Goal: Transaction & Acquisition: Purchase product/service

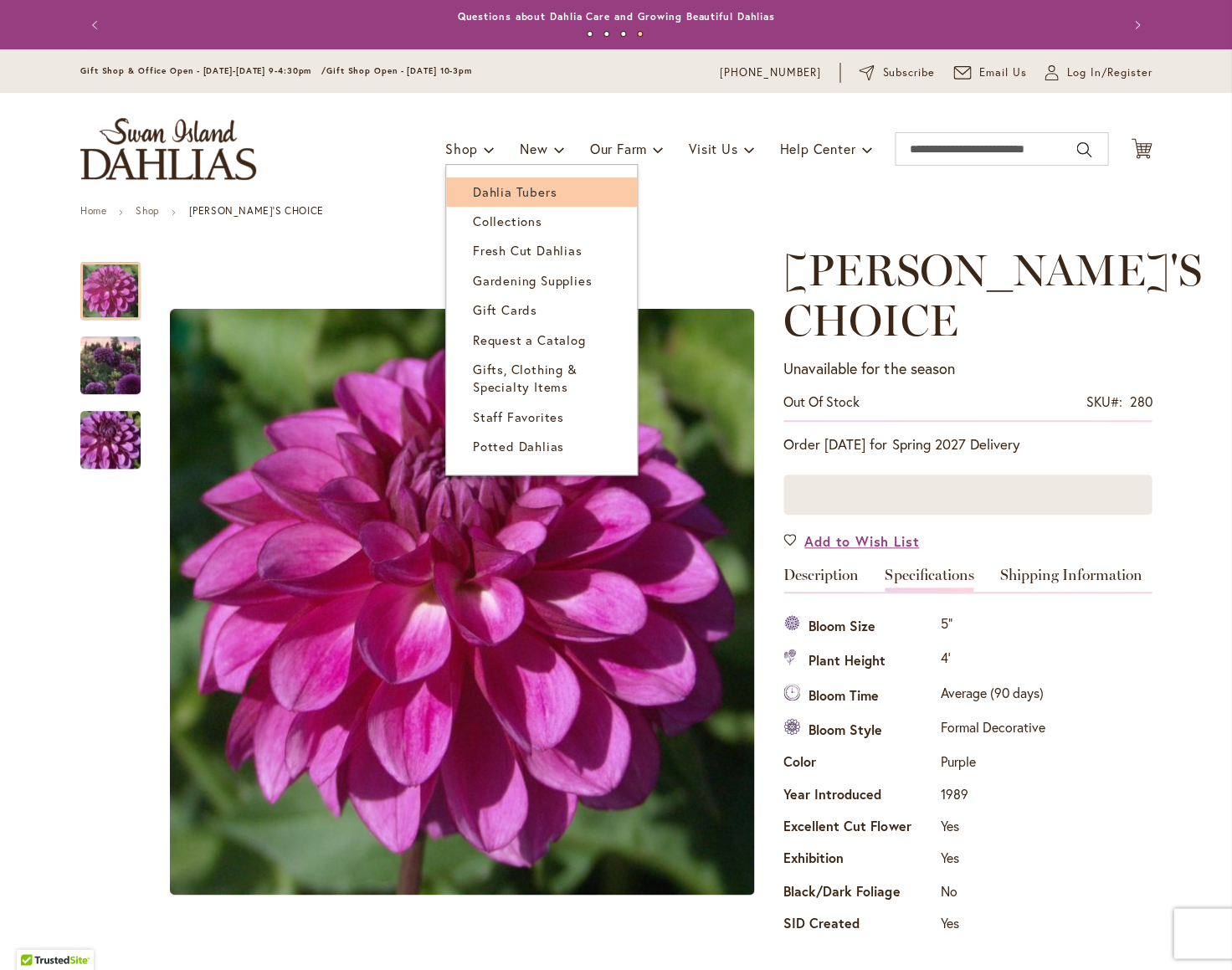
click at [489, 194] on span "Dahlia Tubers" at bounding box center [515, 191] width 84 height 17
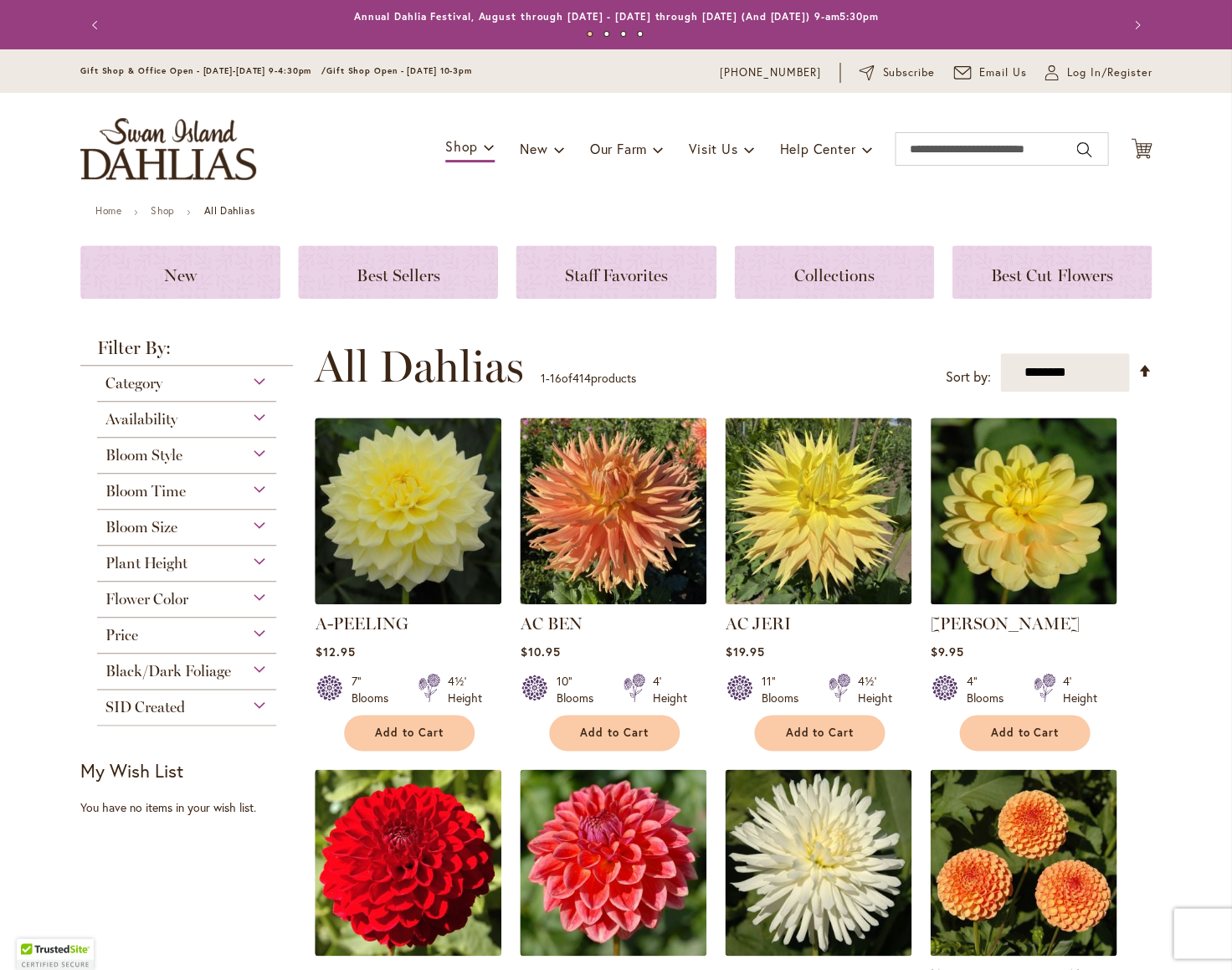
click at [257, 451] on div "Bloom Style" at bounding box center [186, 451] width 179 height 27
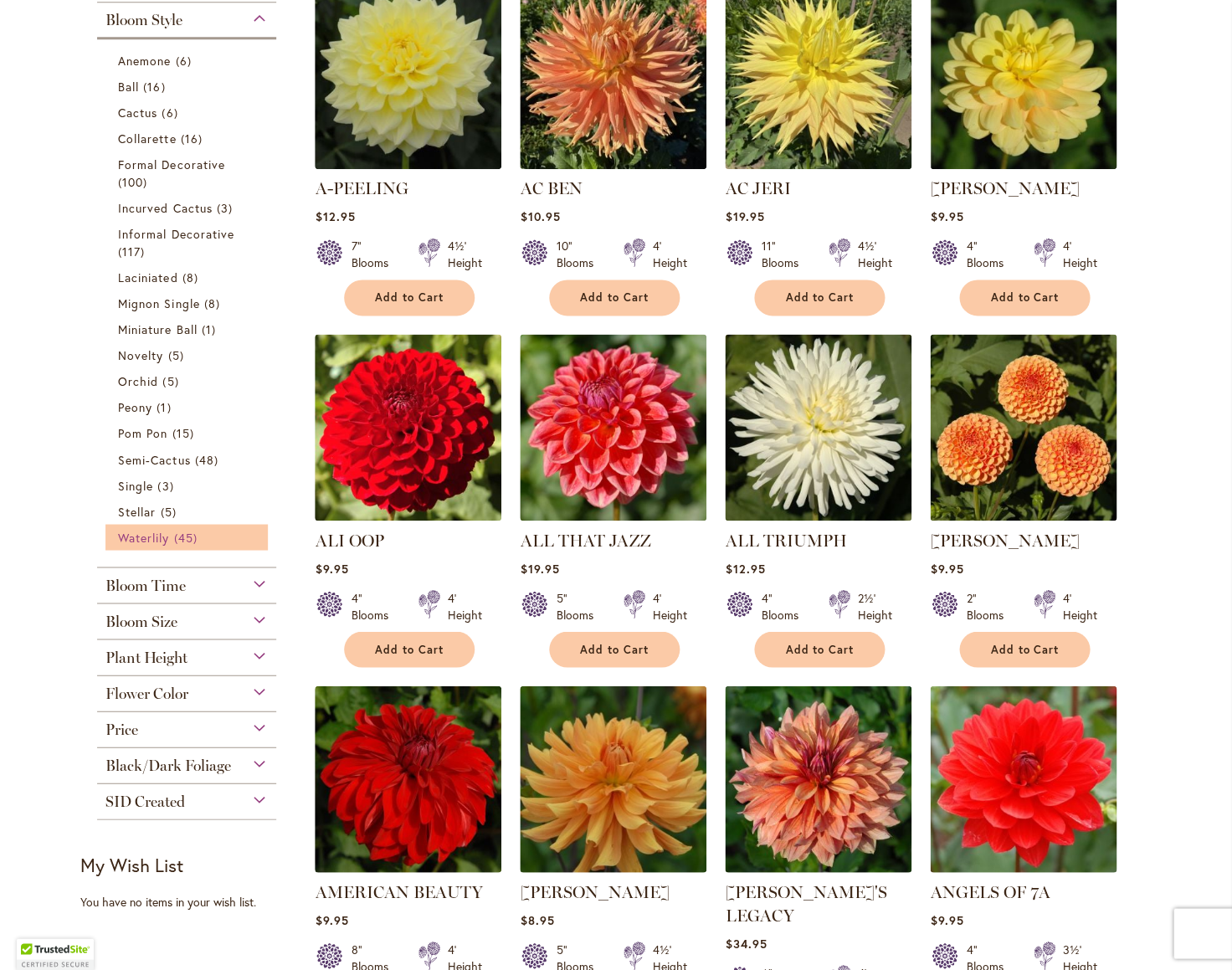
click at [172, 532] on link "Waterlily 45 items" at bounding box center [188, 537] width 141 height 17
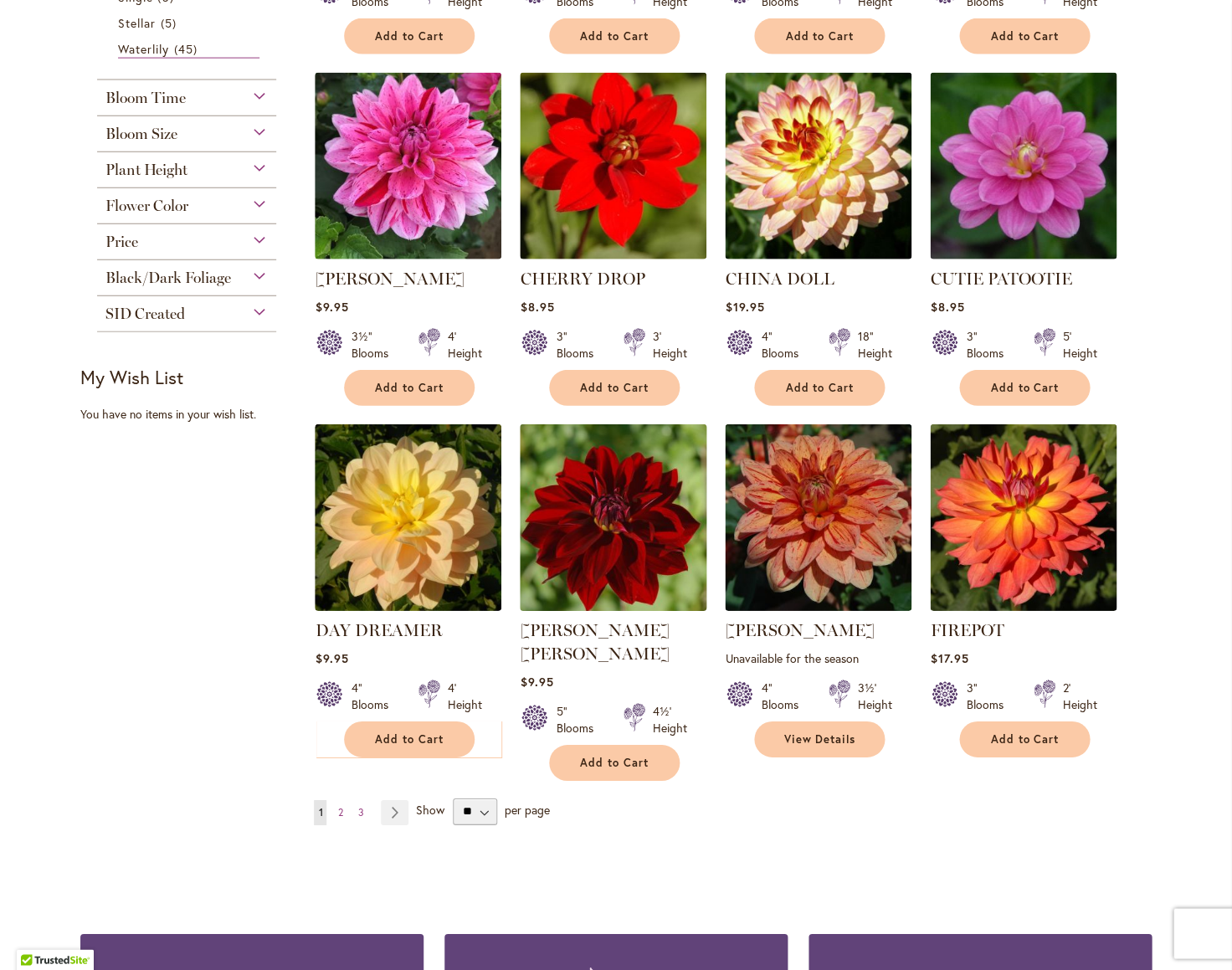
scroll to position [1015, 0]
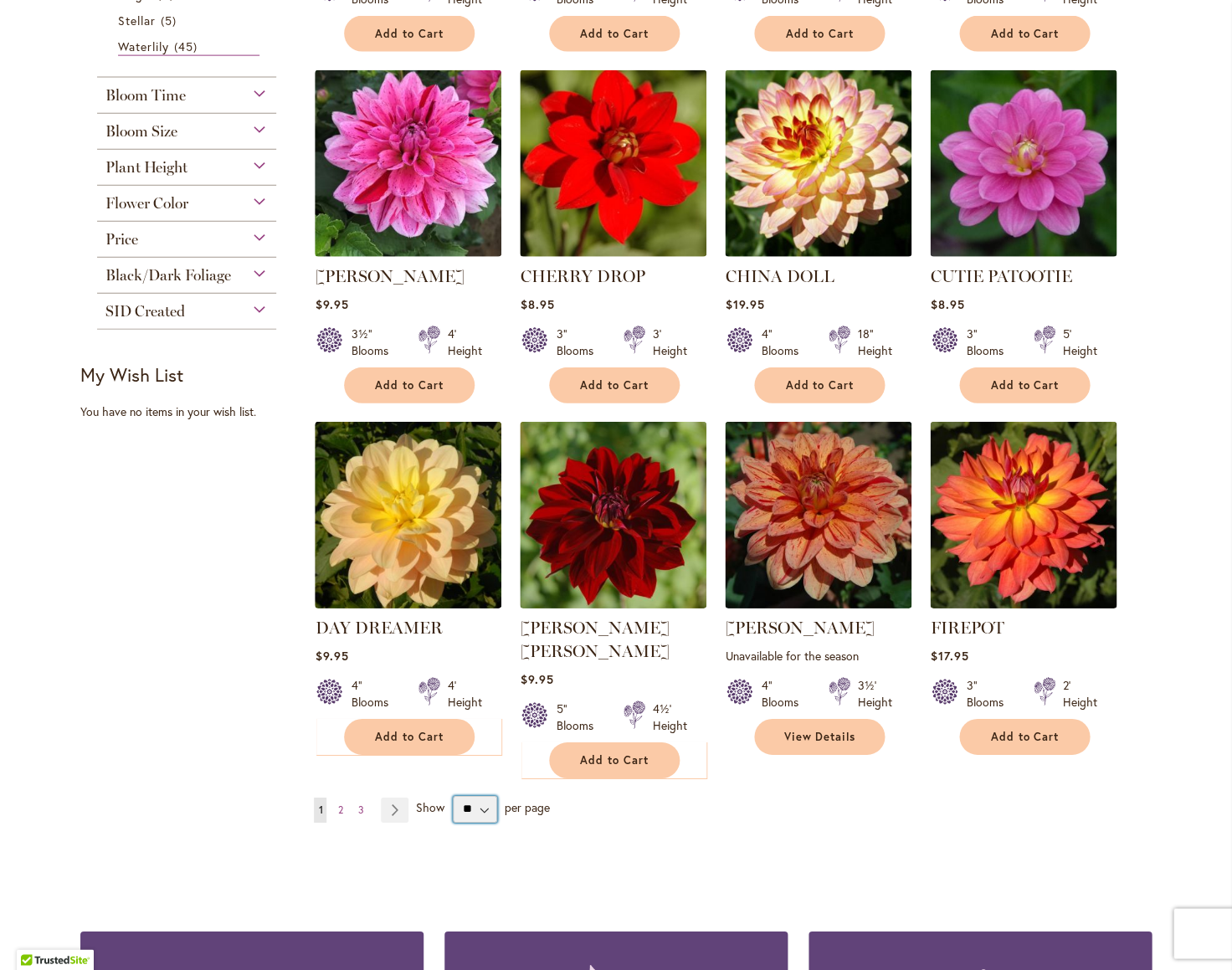
select select "**"
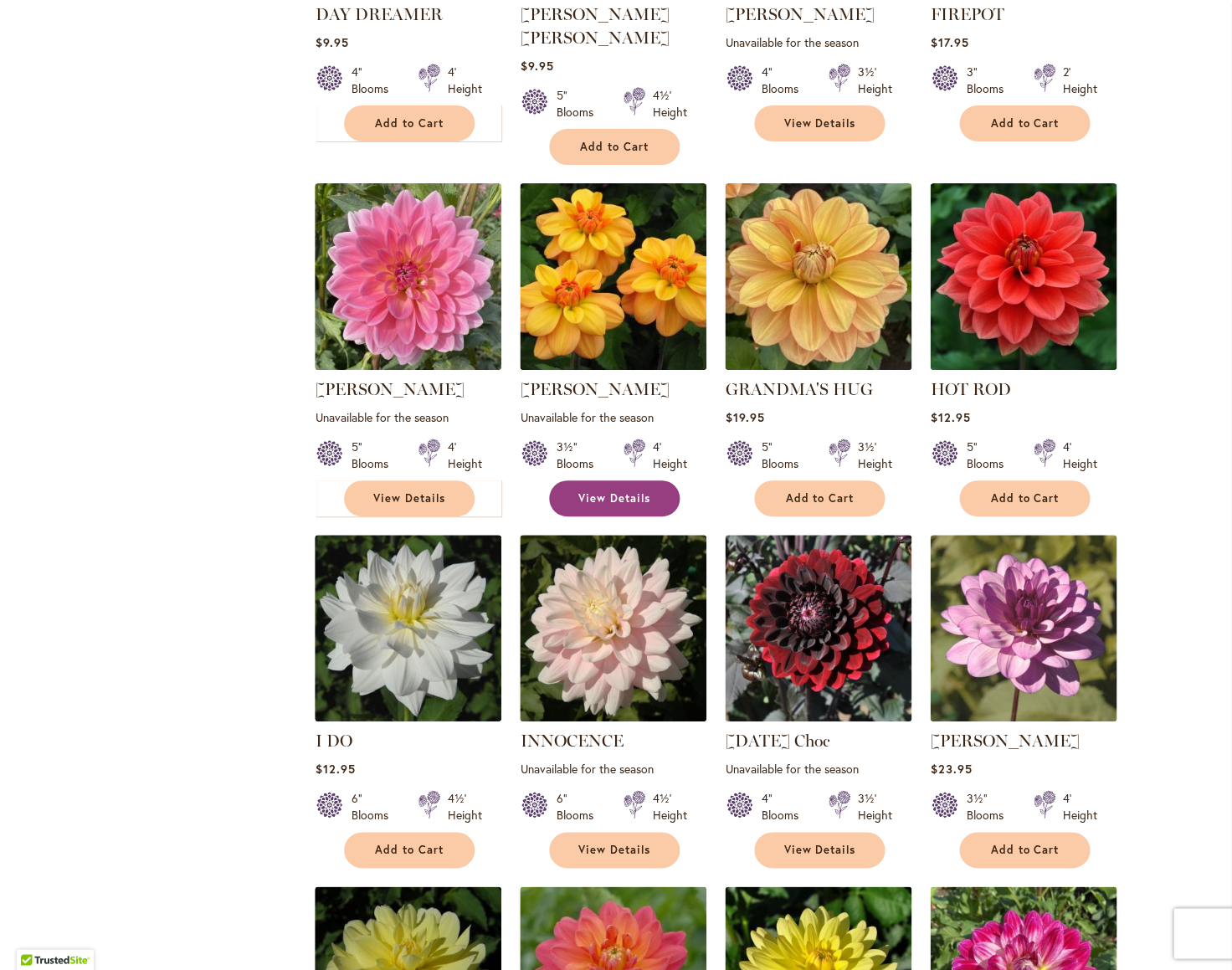
scroll to position [1576, 0]
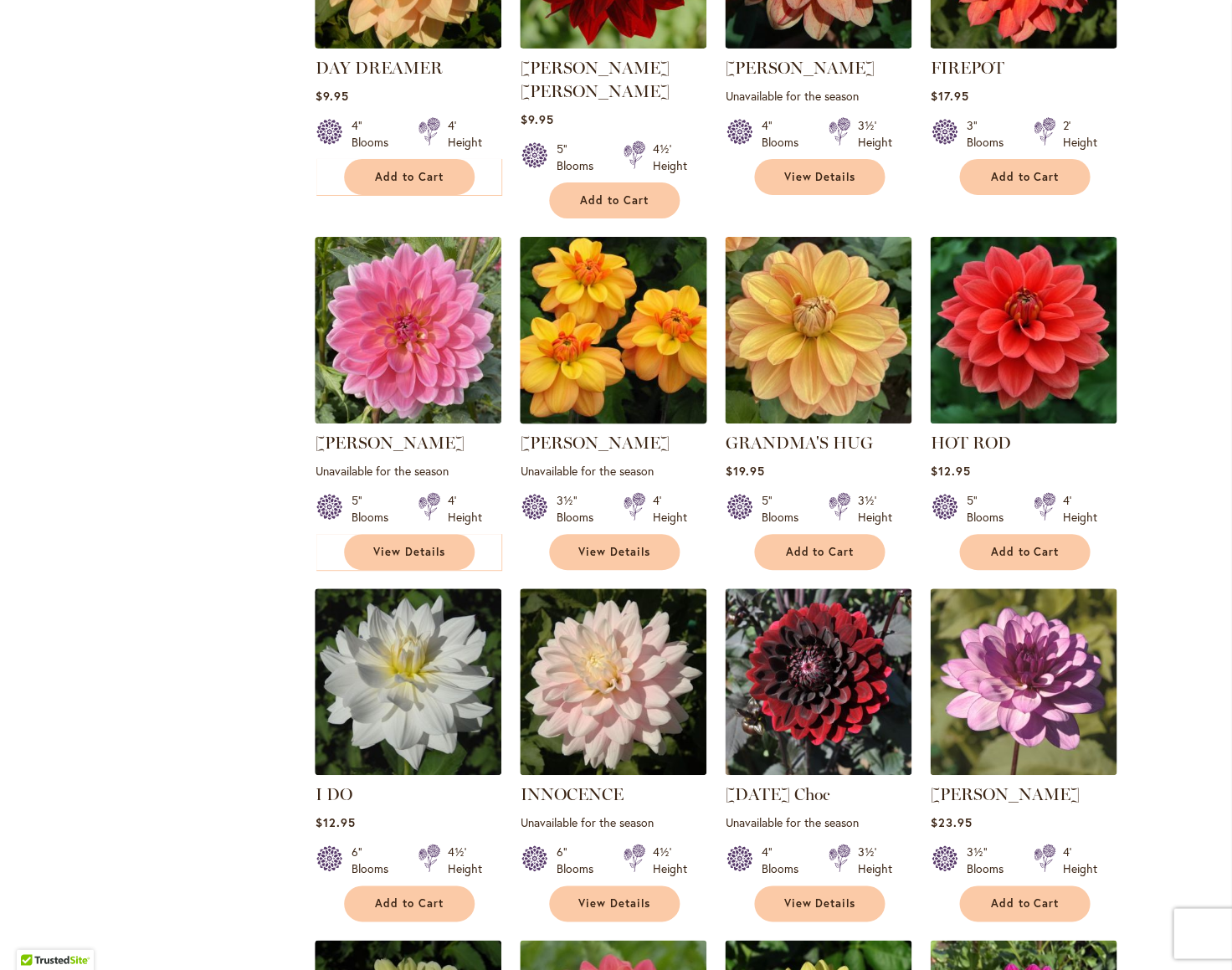
click at [652, 296] on img at bounding box center [613, 329] width 196 height 196
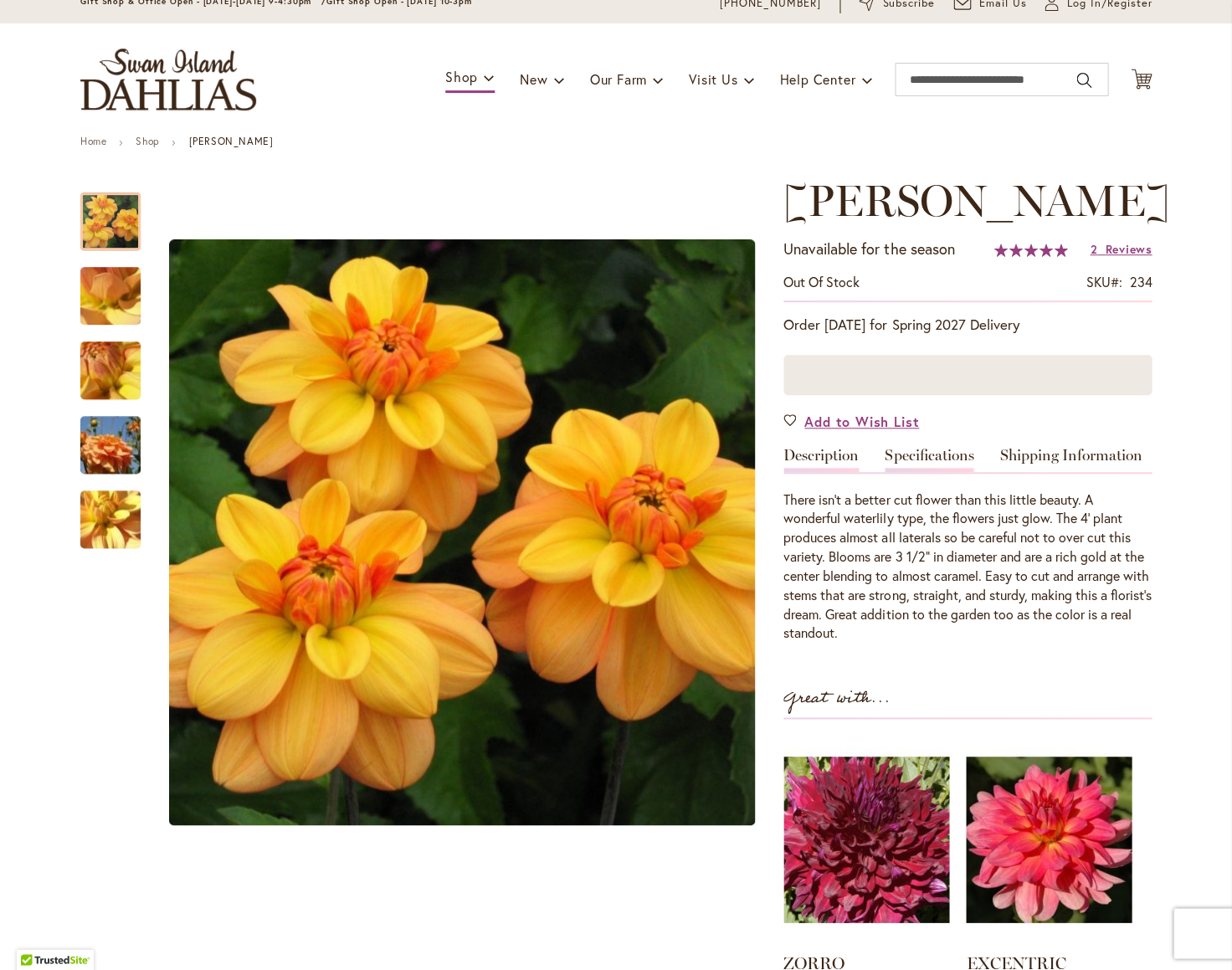
scroll to position [63, 0]
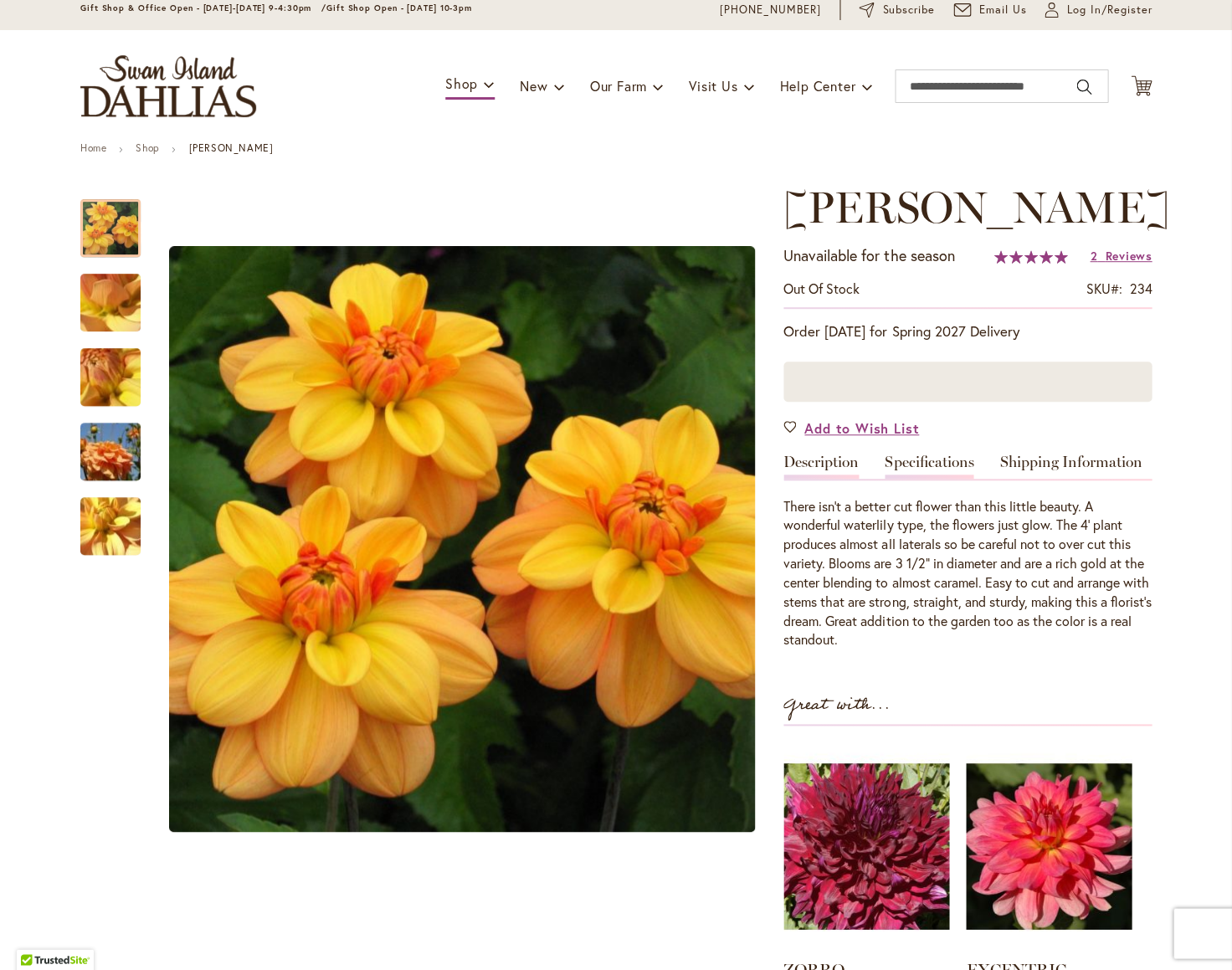
click at [944, 458] on link "Specifications" at bounding box center [929, 467] width 89 height 24
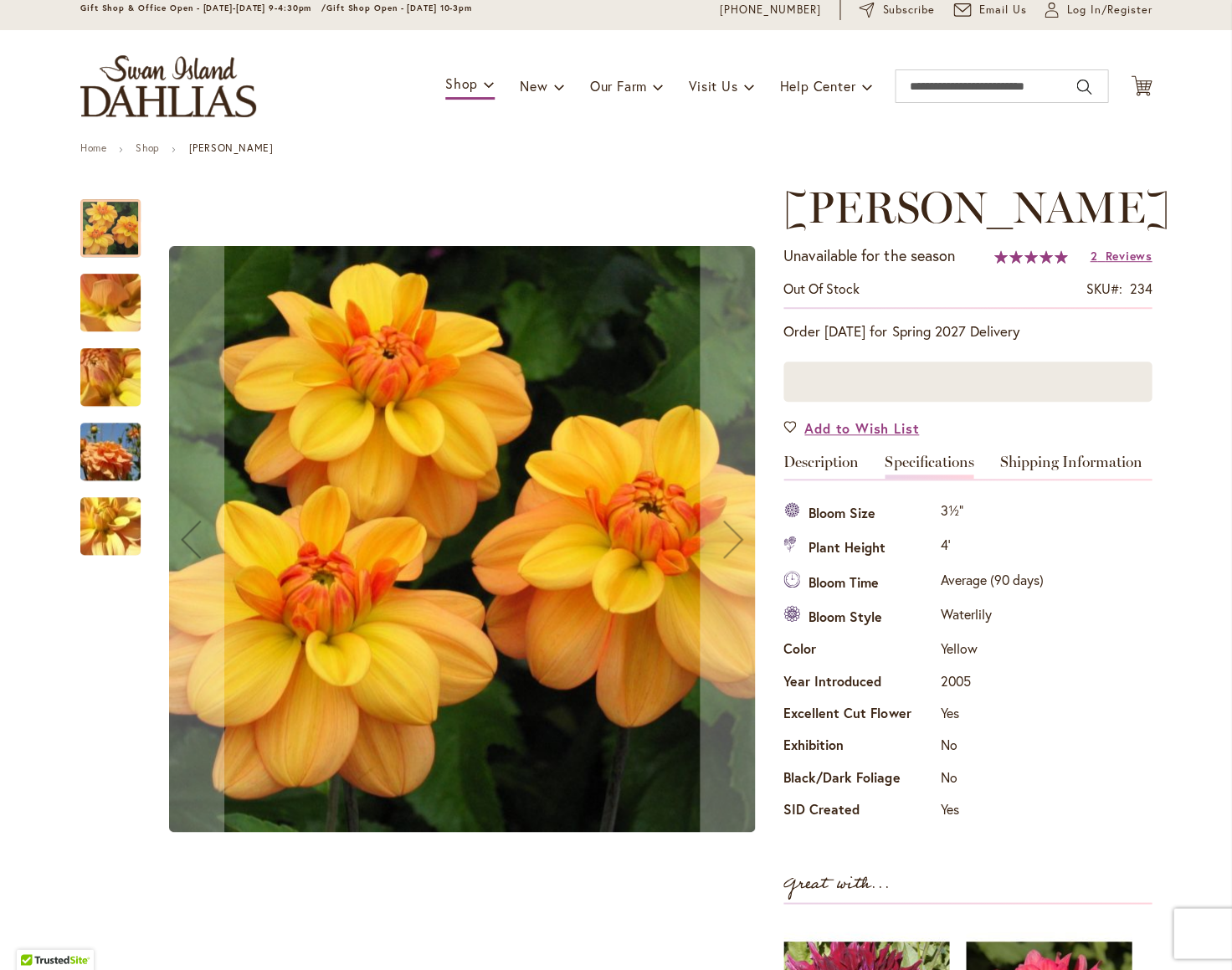
click at [117, 465] on img "Ginger Snap" at bounding box center [111, 452] width 120 height 80
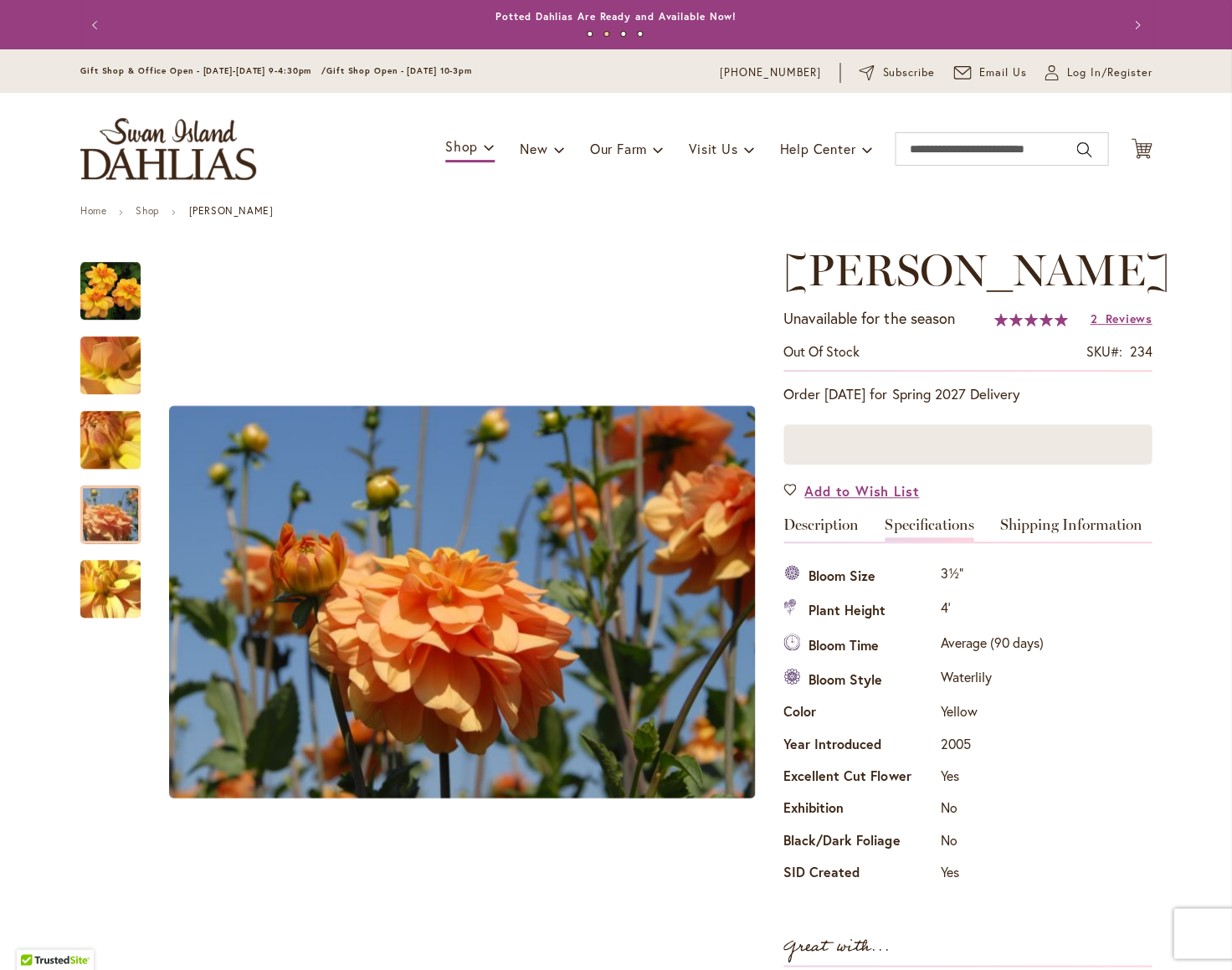
scroll to position [0, 0]
